Goal: Task Accomplishment & Management: Complete application form

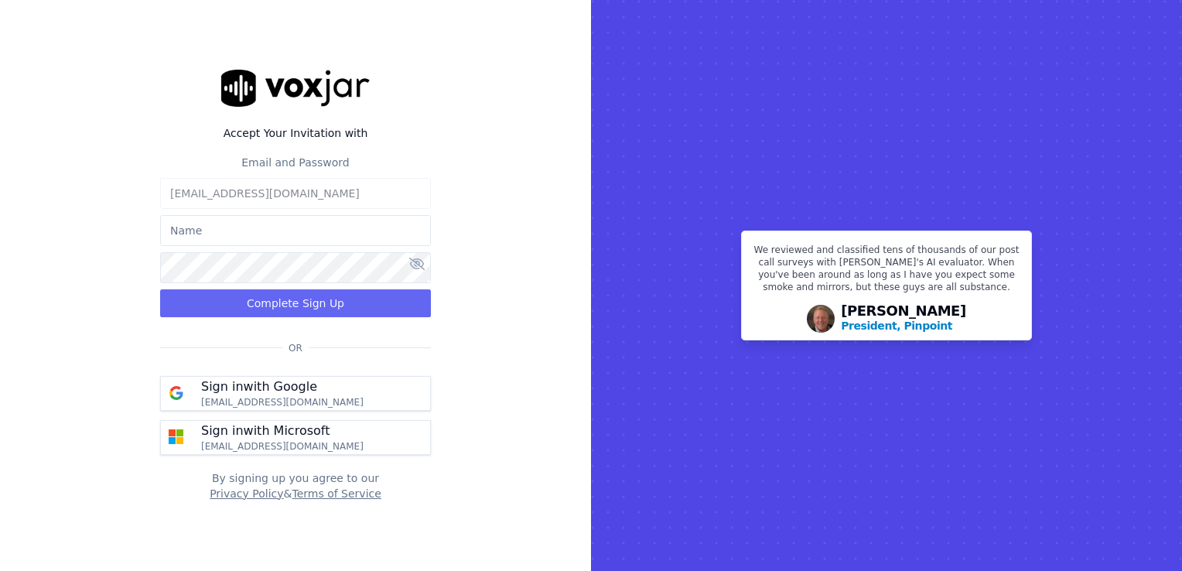
click at [289, 245] on input "text" at bounding box center [295, 230] width 271 height 31
type input "[PERSON_NAME]"
click at [241, 231] on input "text" at bounding box center [295, 230] width 271 height 31
type input "[PERSON_NAME]"
click at [418, 265] on icon at bounding box center [416, 264] width 15 height 12
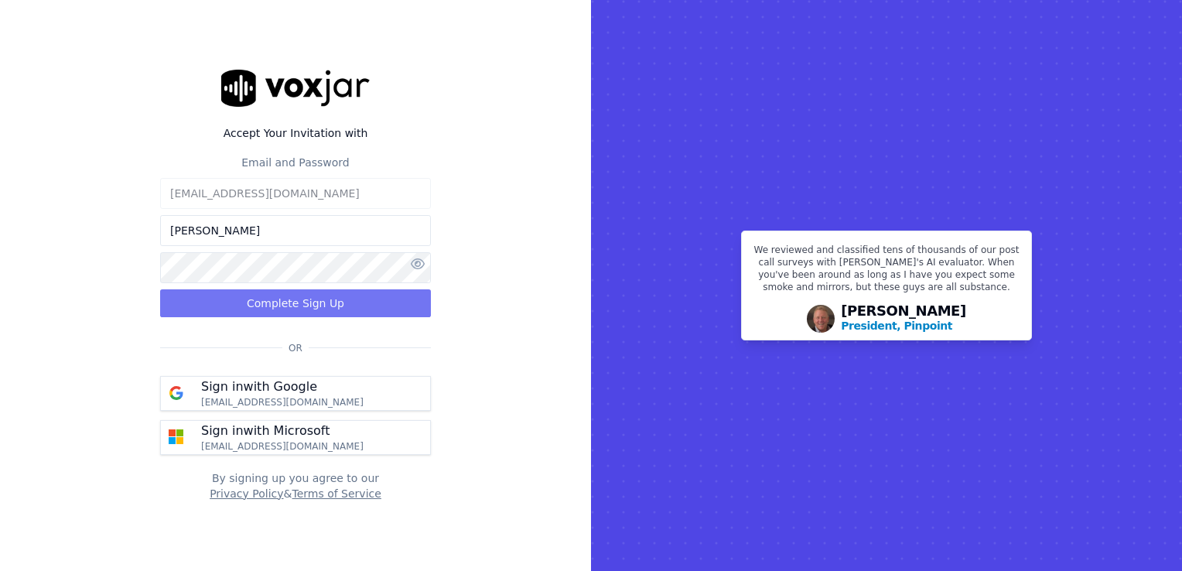
click at [391, 299] on button "Complete Sign Up" at bounding box center [295, 303] width 271 height 28
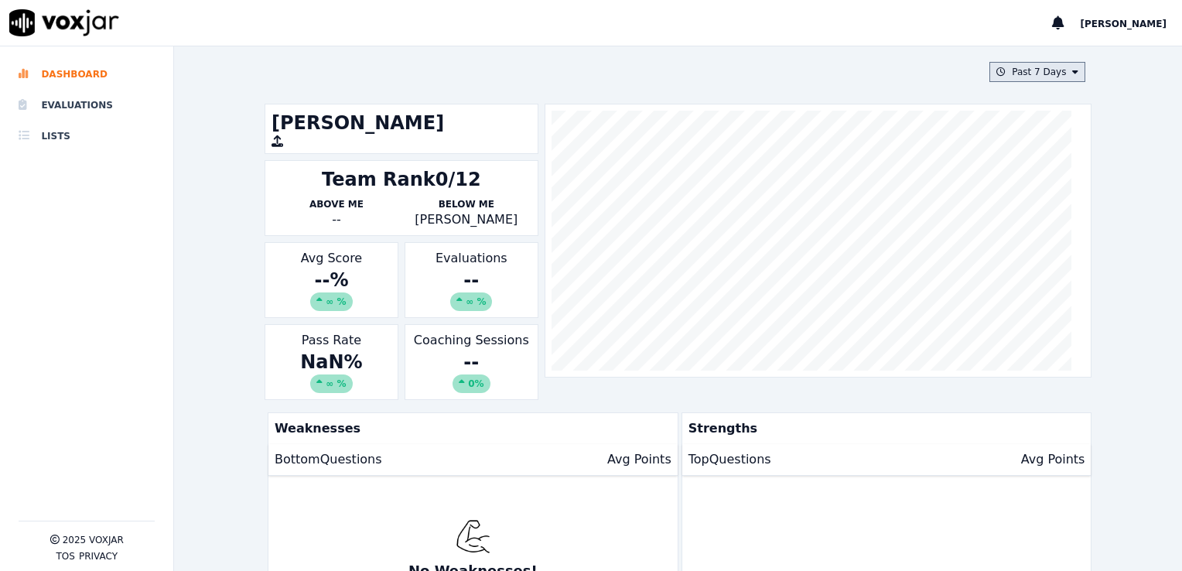
click at [1051, 74] on button "Past 7 Days" at bounding box center [1038, 72] width 96 height 20
click at [1031, 173] on div "Past 30 Days" at bounding box center [1044, 175] width 60 height 12
click at [1048, 260] on button "Add" at bounding box center [1063, 250] width 30 height 25
click at [1054, 77] on button "Past 30 Days" at bounding box center [1035, 72] width 102 height 20
click at [1038, 151] on div "Past 7 Days" at bounding box center [1041, 156] width 54 height 12
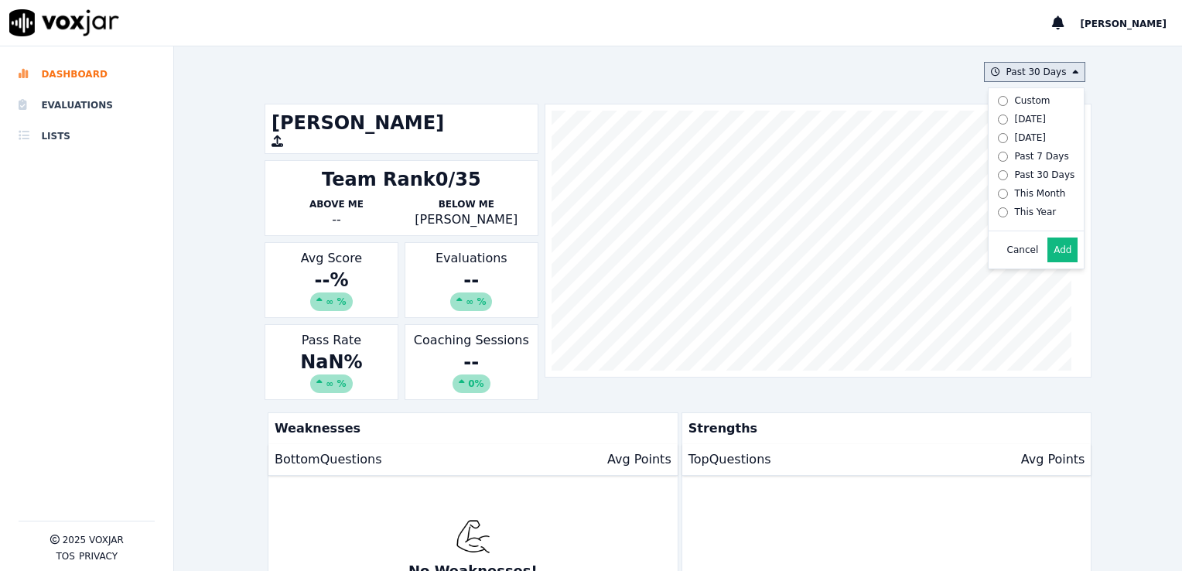
click at [1048, 262] on button "Add" at bounding box center [1063, 250] width 30 height 25
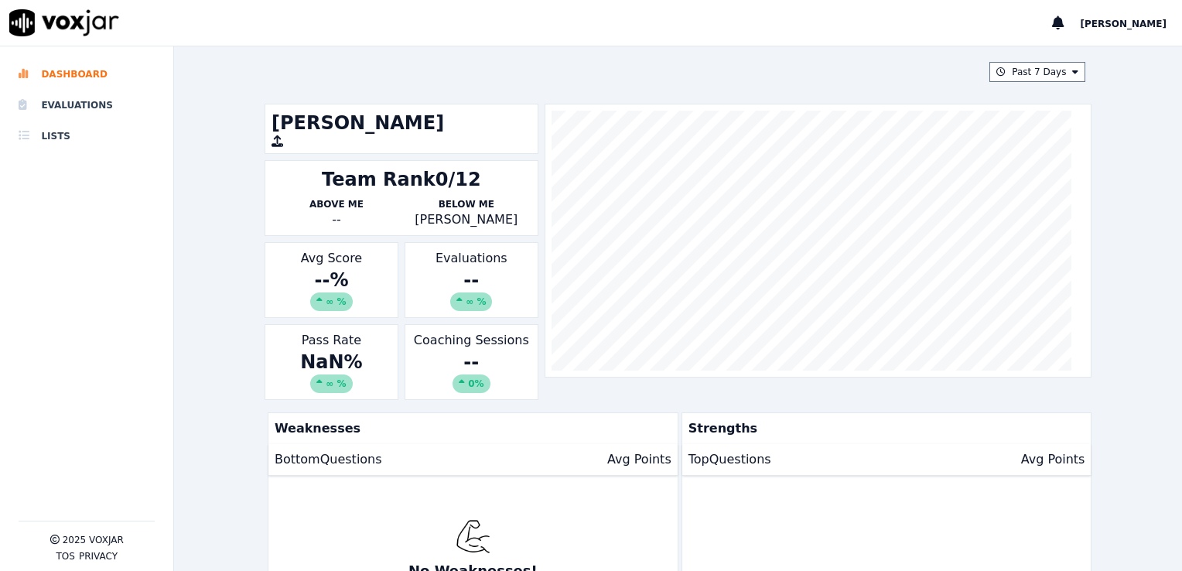
click at [393, 82] on div "Past 7 Days Nayelie Rivero Team Rank 0/12 Above Me -- Below Me Lillian Miller A…" at bounding box center [678, 308] width 840 height 525
